Goal: Find specific page/section: Find specific page/section

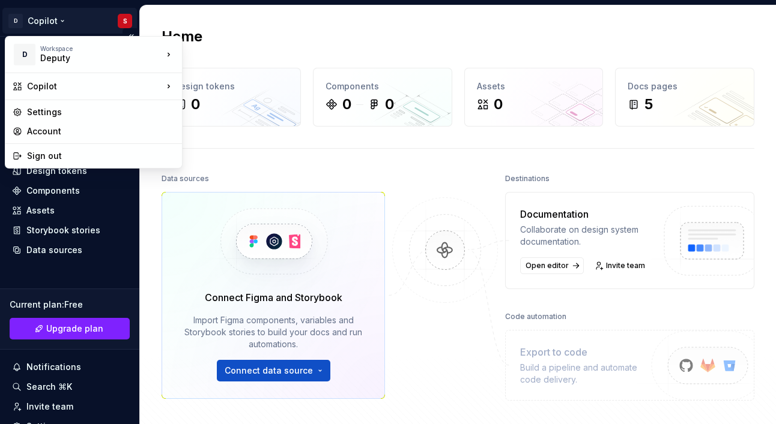
click at [26, 15] on html "D Copilot S Home Documentation Analytics Code automation Design system data Des…" at bounding box center [388, 212] width 776 height 424
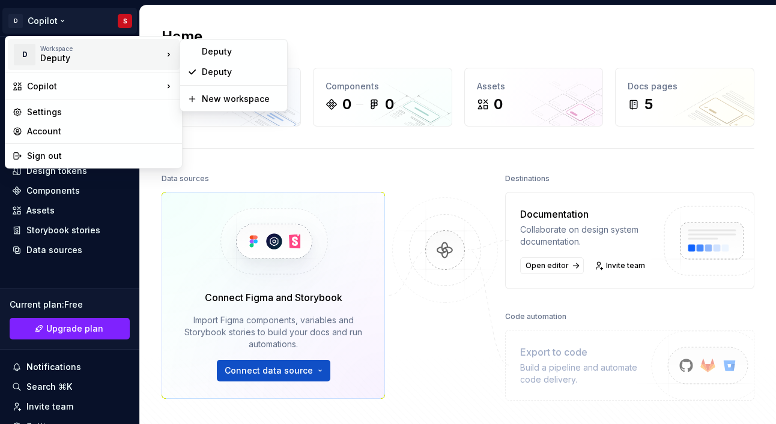
click at [52, 58] on div "Deputy" at bounding box center [91, 58] width 102 height 12
click at [212, 50] on div "Deputy" at bounding box center [241, 52] width 78 height 12
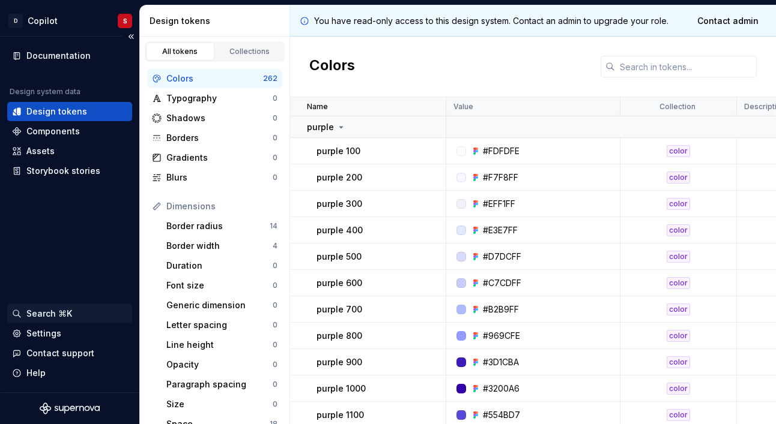
click at [43, 318] on div "Search ⌘K" at bounding box center [49, 314] width 46 height 12
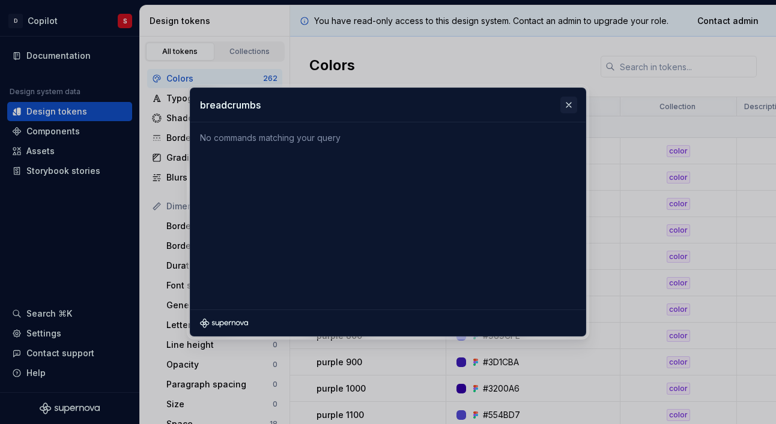
type input "breadcrumbs"
click at [574, 103] on button "button" at bounding box center [568, 105] width 17 height 17
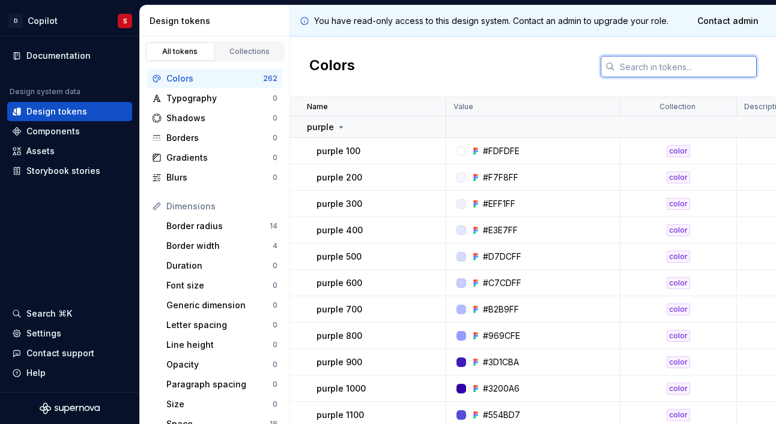
click at [651, 62] on input "text" at bounding box center [686, 67] width 142 height 22
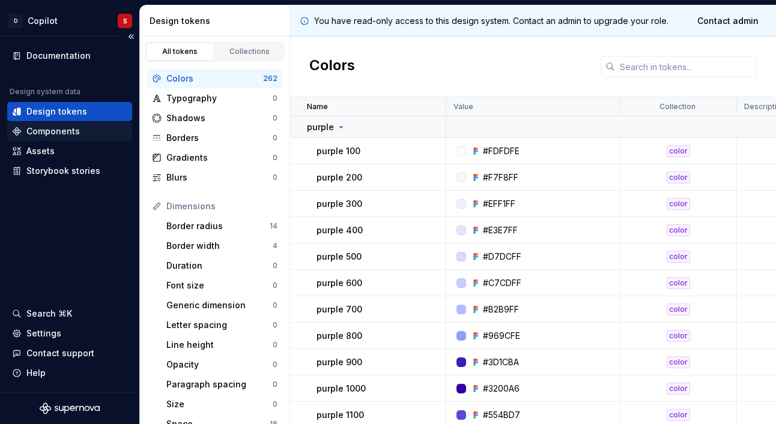
click at [75, 129] on div "Components" at bounding box center [52, 131] width 53 height 12
